Goal: Transaction & Acquisition: Obtain resource

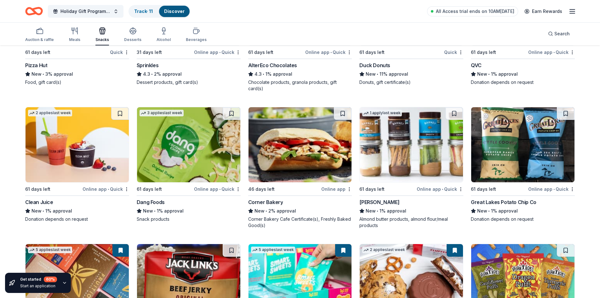
scroll to position [1989, 0]
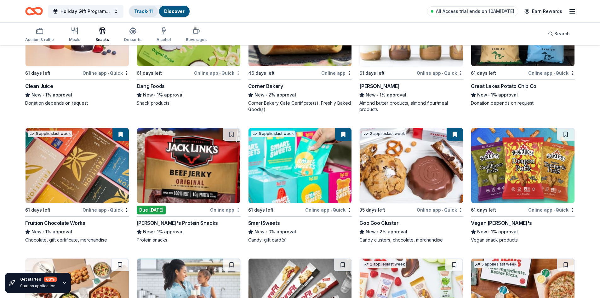
click at [146, 16] on div "Track · 11" at bounding box center [143, 11] width 29 height 11
click at [146, 15] on div "Track · 11" at bounding box center [143, 11] width 29 height 11
click at [147, 10] on link "Track · 11" at bounding box center [143, 11] width 19 height 5
drag, startPoint x: 105, startPoint y: 31, endPoint x: 110, endPoint y: 31, distance: 4.7
click at [105, 31] on icon "button" at bounding box center [103, 31] width 8 height 8
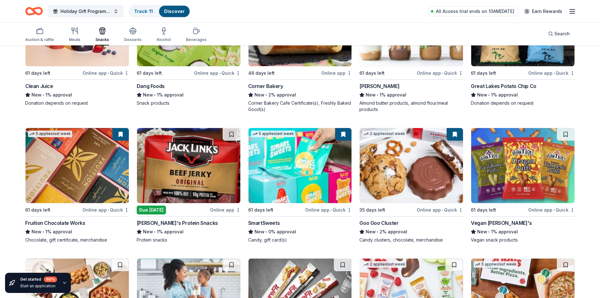
scroll to position [0, 0]
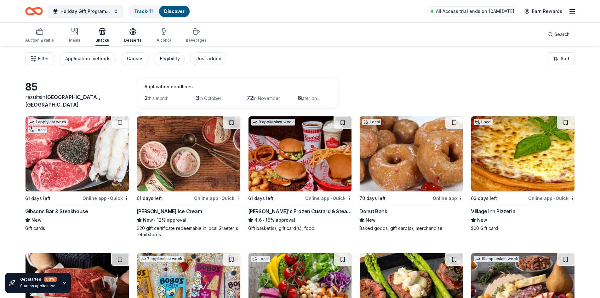
click at [137, 37] on div "Desserts" at bounding box center [132, 35] width 17 height 15
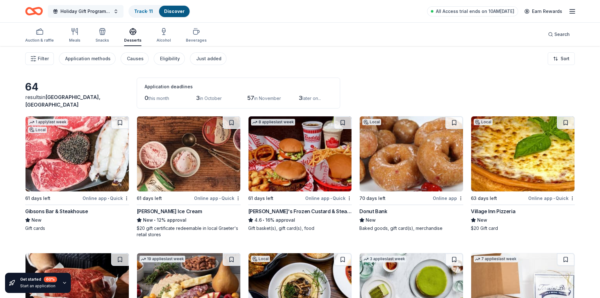
click at [114, 7] on button "Holiday Gift Program - Little Brothers – Friends of the Elderly" at bounding box center [86, 11] width 76 height 13
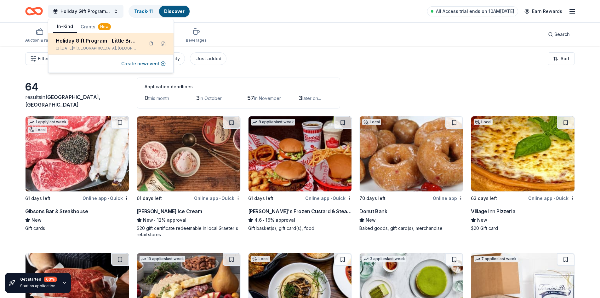
click at [117, 43] on div "Holiday Gift Program - Little Brothers – Friends of the Elderly" at bounding box center [97, 41] width 83 height 8
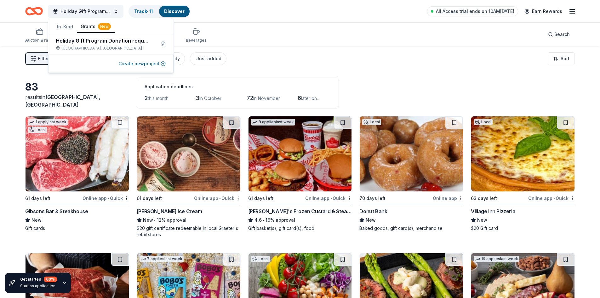
click at [98, 28] on div "New" at bounding box center [104, 26] width 13 height 7
click at [95, 27] on button "Grants New" at bounding box center [96, 27] width 38 height 12
click at [105, 91] on div "83" at bounding box center [77, 87] width 104 height 13
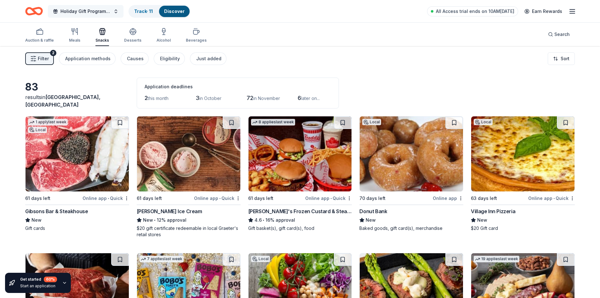
click at [85, 8] on span "Holiday Gift Program - Little Brothers – Friends of the Elderly" at bounding box center [85, 12] width 50 height 8
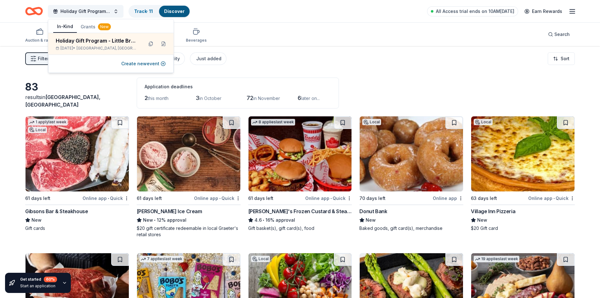
click at [78, 27] on button "Grants New" at bounding box center [96, 26] width 38 height 11
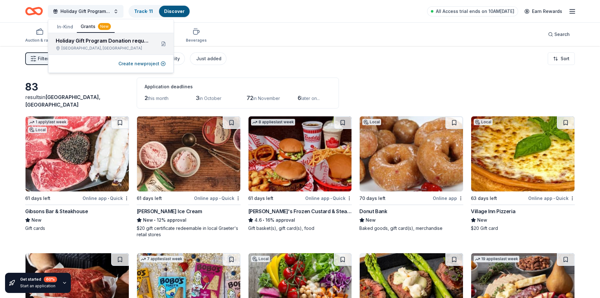
click at [82, 43] on div "Holiday Gift Program Donation request" at bounding box center [103, 41] width 95 height 8
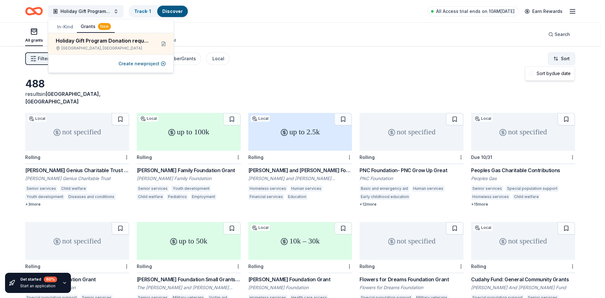
click at [572, 60] on html "Holiday Gift Program Donation request Track · 1 Discover All Access trial ends …" at bounding box center [302, 149] width 605 height 298
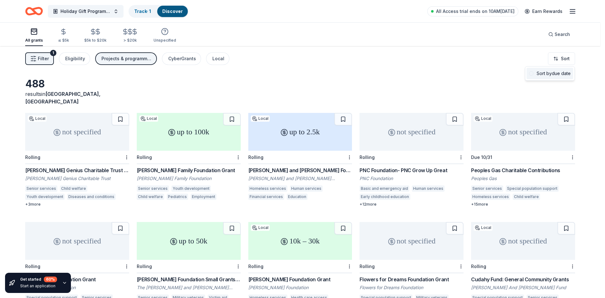
click at [553, 78] on div "Sort by due date" at bounding box center [549, 73] width 47 height 11
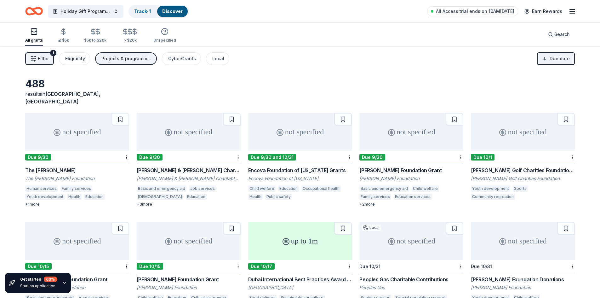
drag, startPoint x: 86, startPoint y: 128, endPoint x: 64, endPoint y: 158, distance: 37.2
click at [64, 158] on div "not specified Due 9/30 The Llewellyn Grant The Llewellyn Foundation Human servi…" at bounding box center [77, 160] width 104 height 94
click at [186, 135] on div "not specified" at bounding box center [189, 132] width 104 height 38
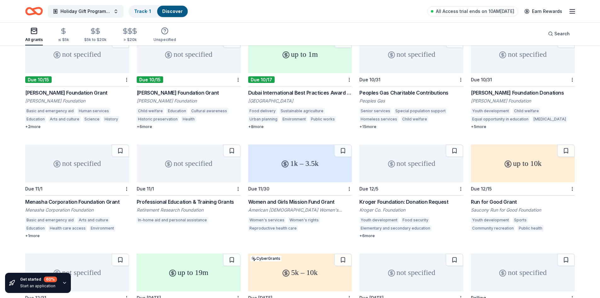
scroll to position [187, 0]
click at [295, 151] on div "1k – 3.5k" at bounding box center [300, 163] width 104 height 38
click at [400, 172] on div "not specified" at bounding box center [411, 163] width 104 height 38
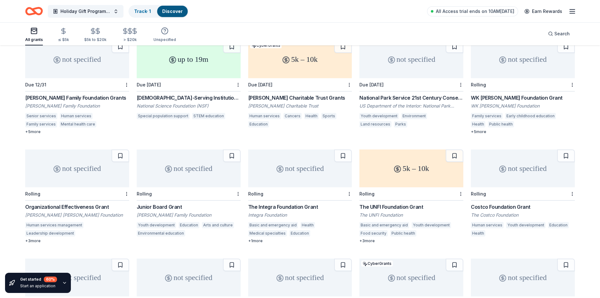
scroll to position [405, 0]
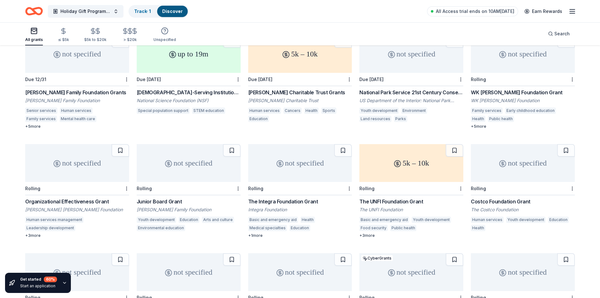
click at [488, 159] on div "not specified" at bounding box center [523, 163] width 104 height 38
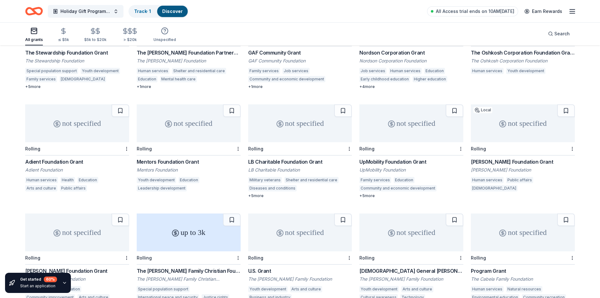
scroll to position [683, 0]
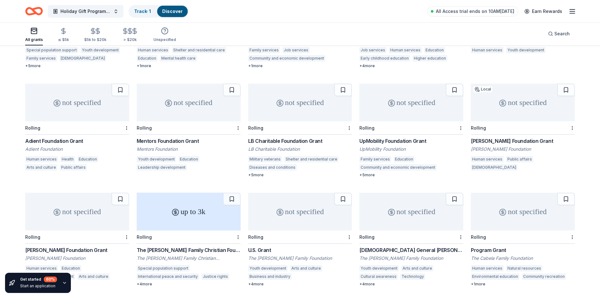
click at [220, 221] on div "up to 3k" at bounding box center [189, 212] width 104 height 38
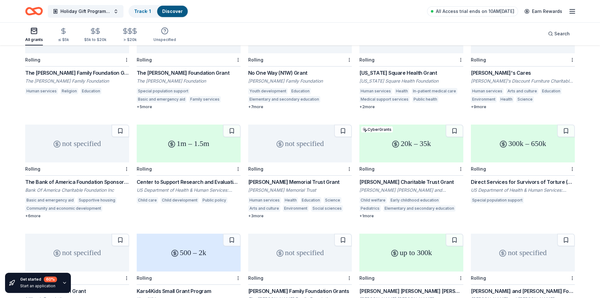
scroll to position [1090, 0]
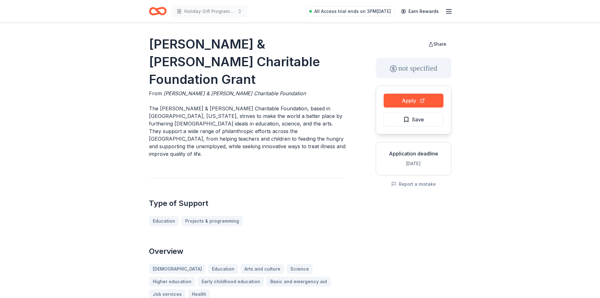
click at [408, 109] on div "Apply Save" at bounding box center [414, 110] width 76 height 49
click at [405, 97] on button "Apply" at bounding box center [414, 101] width 60 height 14
click at [412, 99] on button "Apply" at bounding box center [414, 101] width 60 height 14
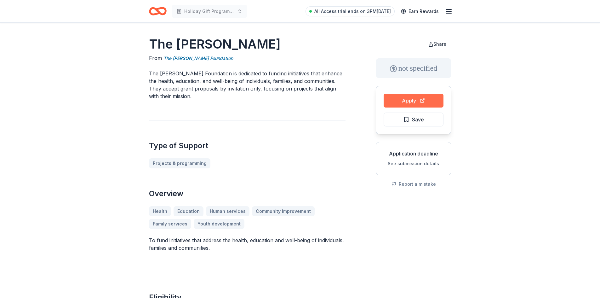
click at [393, 104] on button "Apply" at bounding box center [414, 101] width 60 height 14
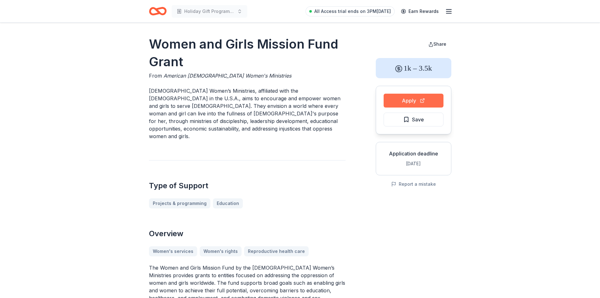
click at [426, 103] on button "Apply" at bounding box center [414, 101] width 60 height 14
click at [428, 102] on button "Apply" at bounding box center [414, 101] width 60 height 14
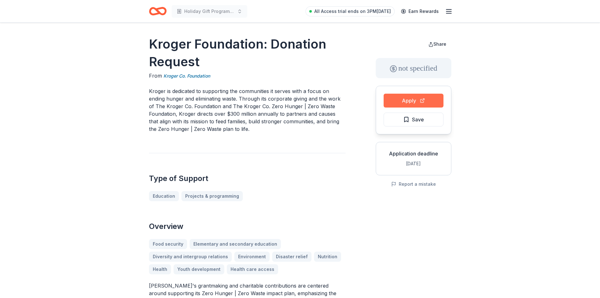
click at [424, 101] on button "Apply" at bounding box center [414, 101] width 60 height 14
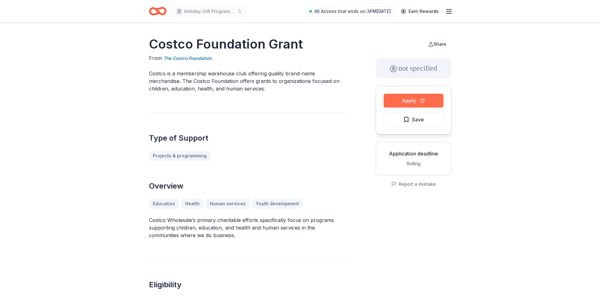
click at [407, 98] on button "Apply" at bounding box center [414, 101] width 60 height 14
click at [402, 103] on button "Apply" at bounding box center [414, 101] width 60 height 14
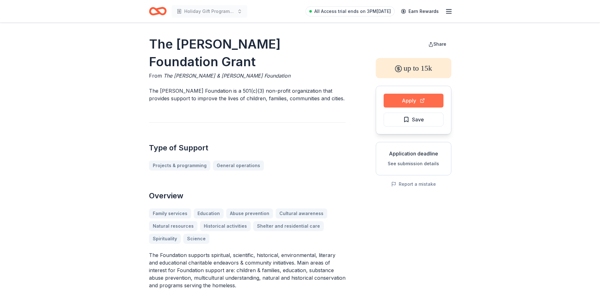
click at [431, 103] on button "Apply" at bounding box center [414, 101] width 60 height 14
click at [409, 116] on span "Save" at bounding box center [413, 119] width 21 height 8
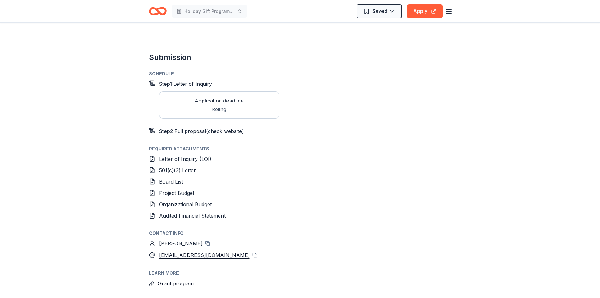
scroll to position [735, 0]
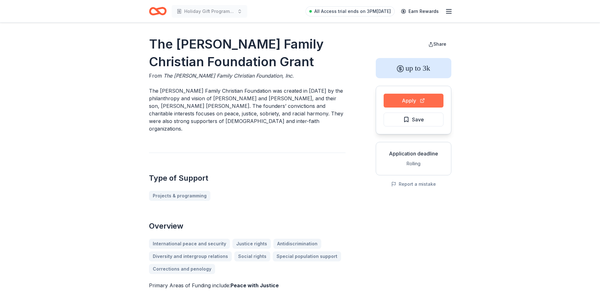
click at [385, 102] on button "Apply" at bounding box center [414, 101] width 60 height 14
click at [417, 121] on span "Save" at bounding box center [418, 119] width 12 height 8
